Goal: Task Accomplishment & Management: Use online tool/utility

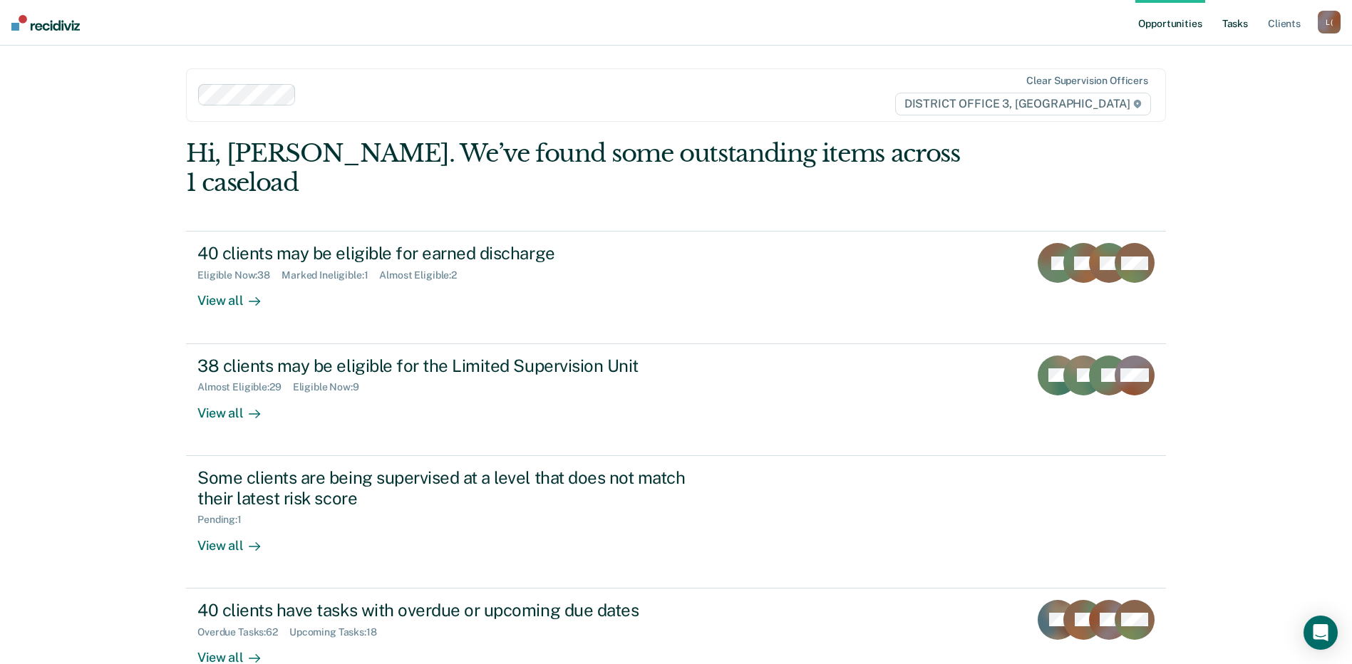
click at [1233, 24] on link "Tasks" at bounding box center [1234, 23] width 31 height 46
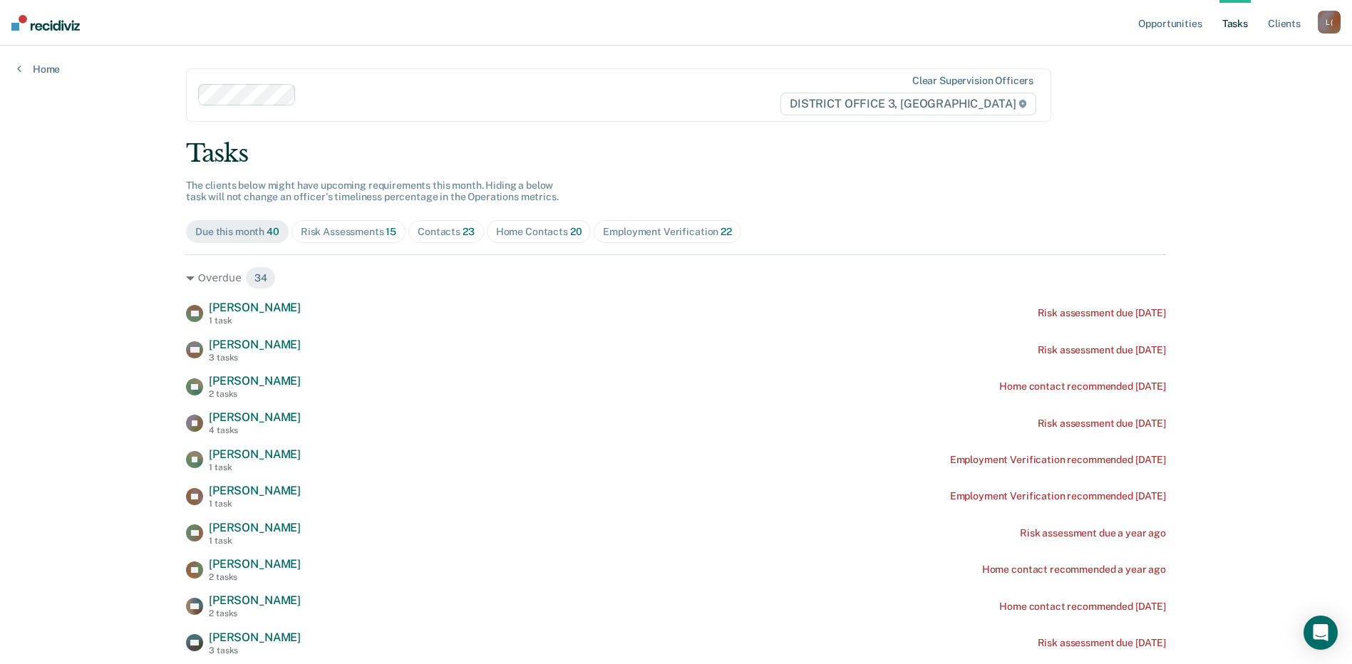
click at [440, 229] on div "Contacts 23" at bounding box center [446, 232] width 57 height 12
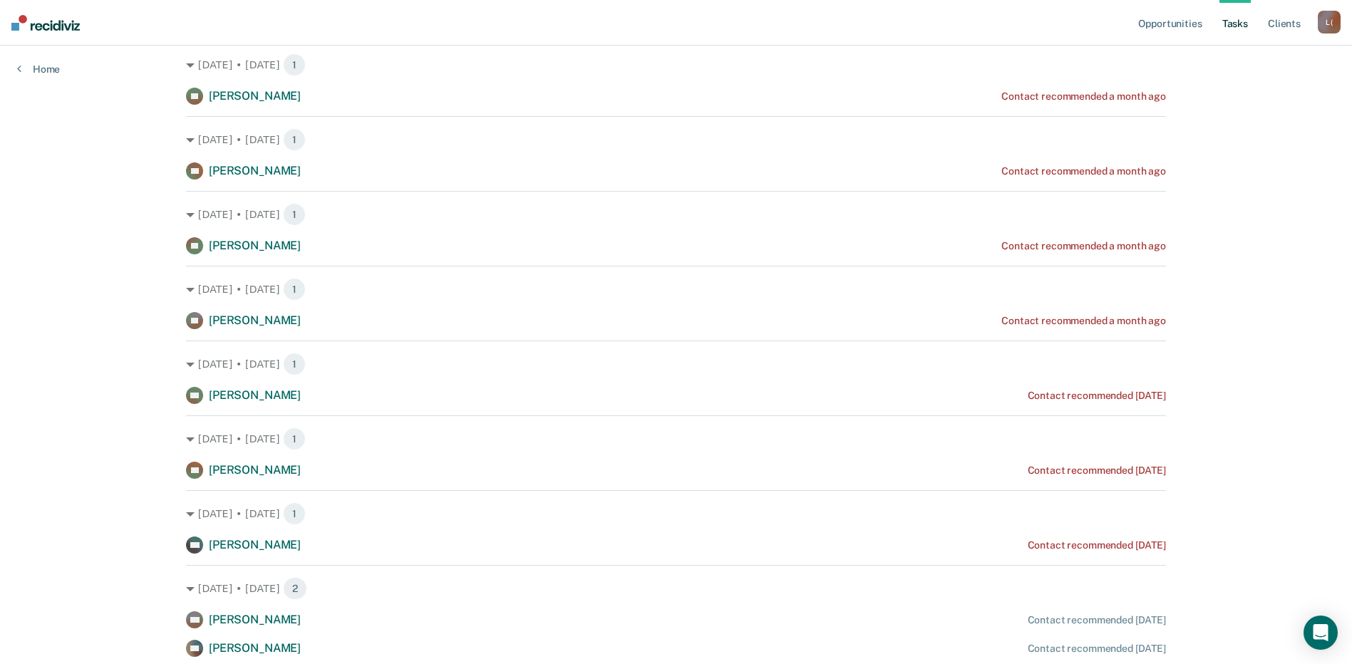
scroll to position [855, 0]
